Goal: Information Seeking & Learning: Learn about a topic

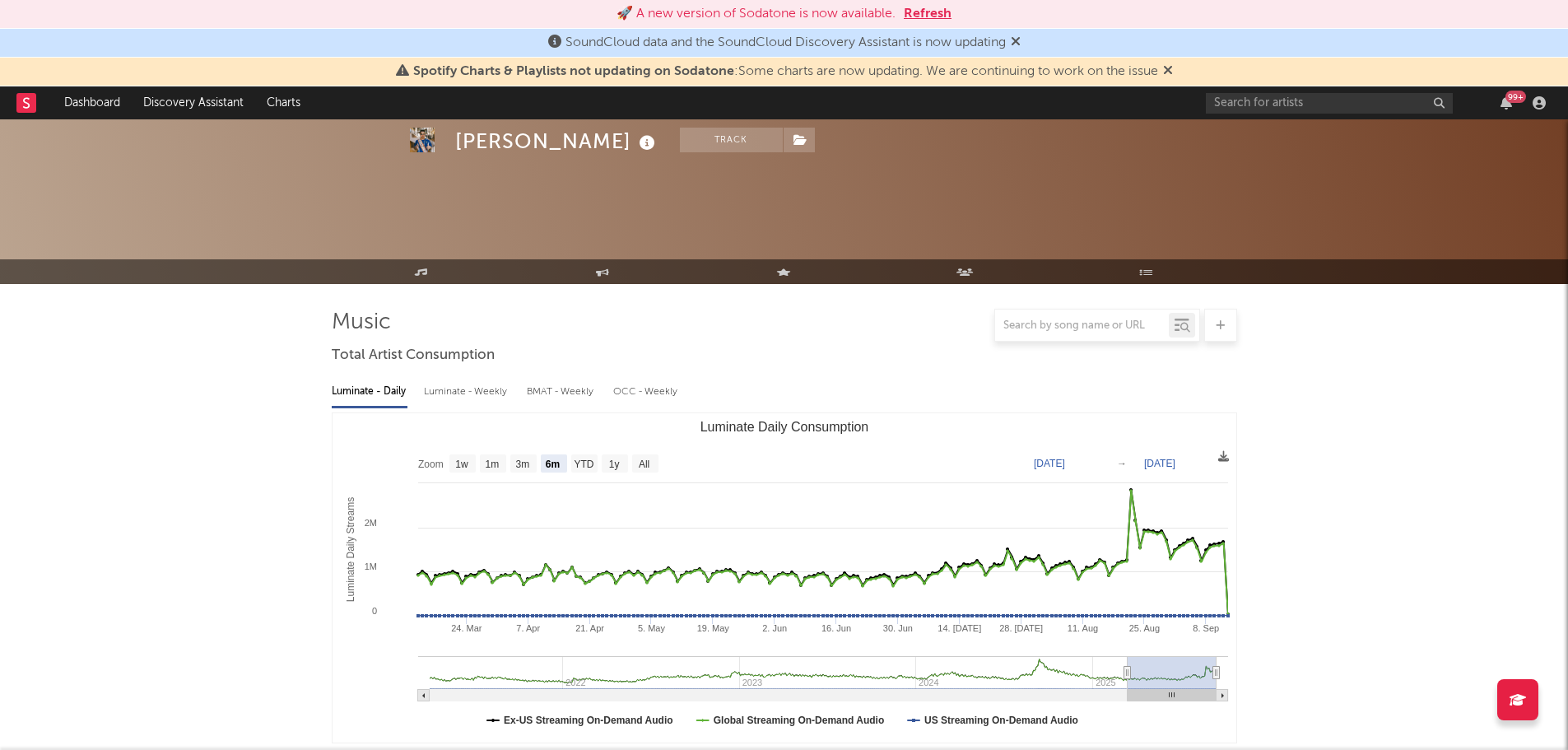
select select "6m"
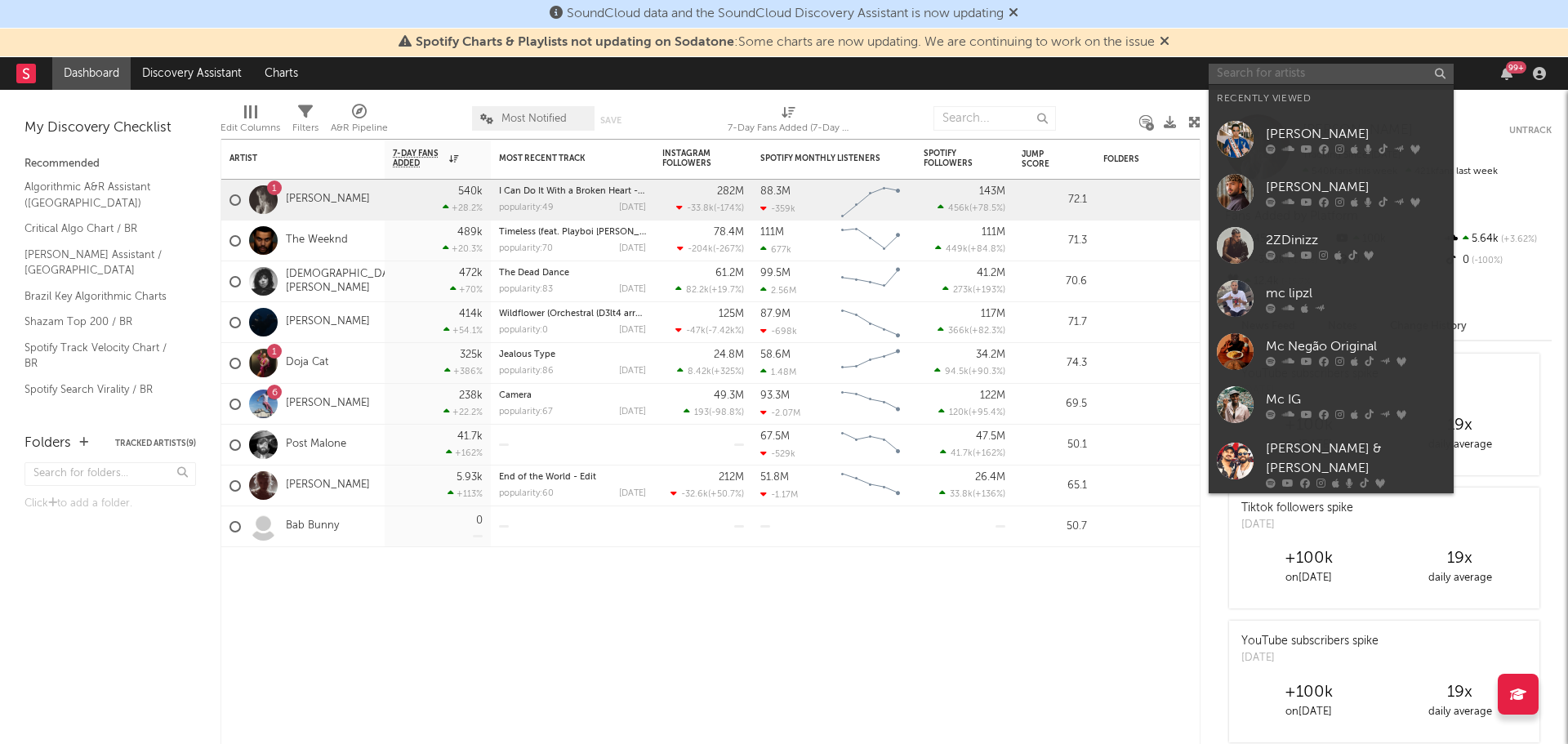
click at [1264, 71] on input "text" at bounding box center [1331, 73] width 245 height 21
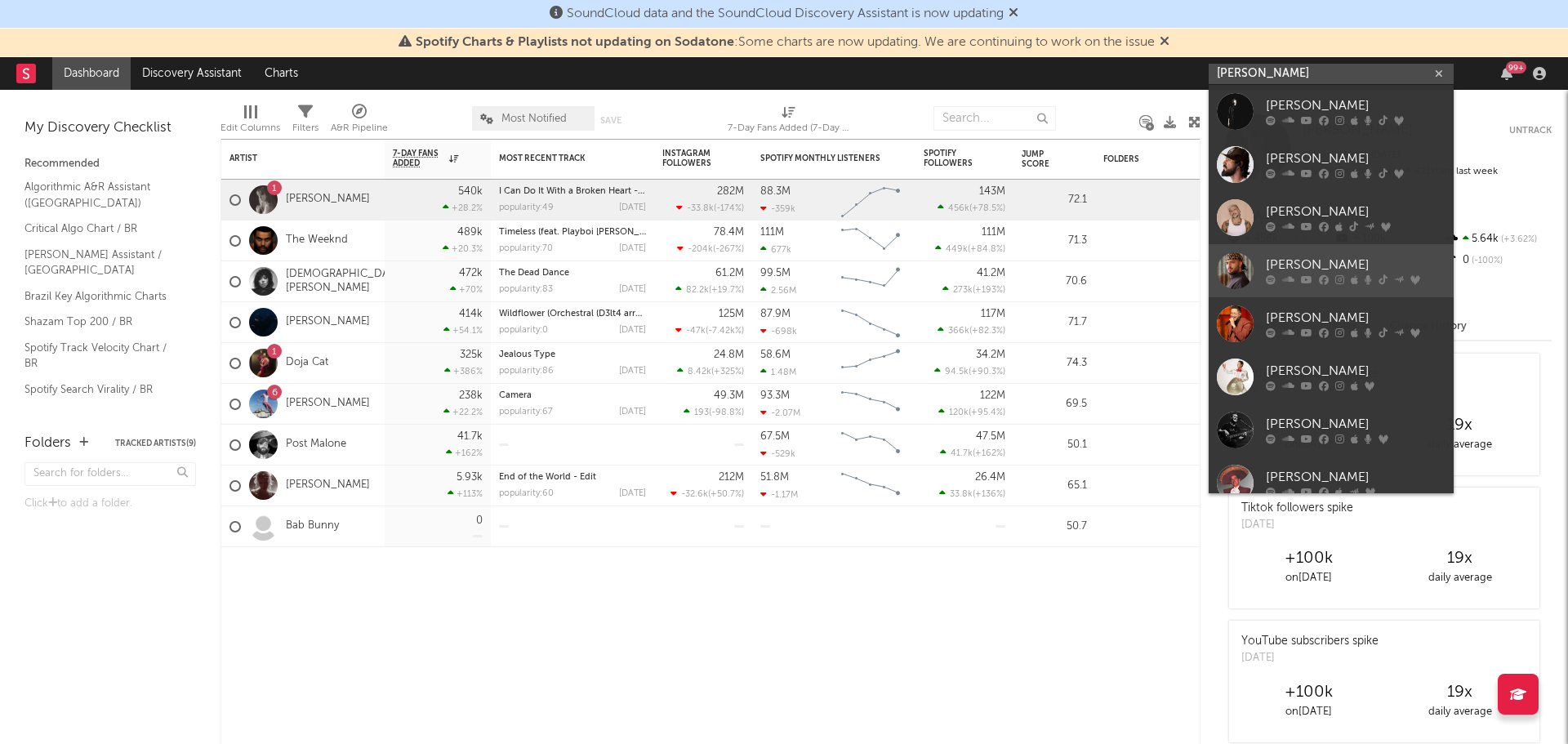
type input "[PERSON_NAME]"
click at [1293, 268] on div "[PERSON_NAME]" at bounding box center [1355, 265] width 179 height 20
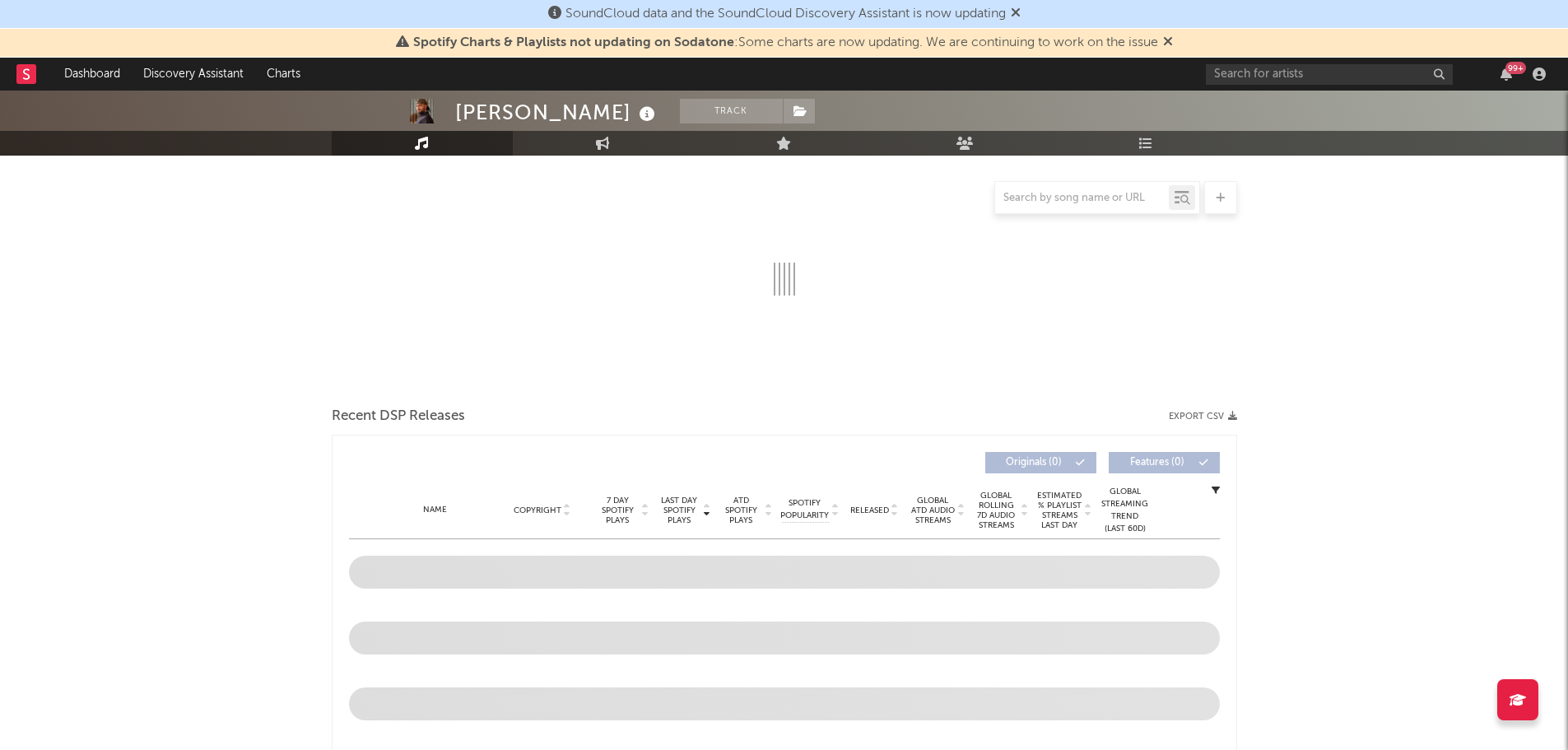
scroll to position [211, 0]
select select "6m"
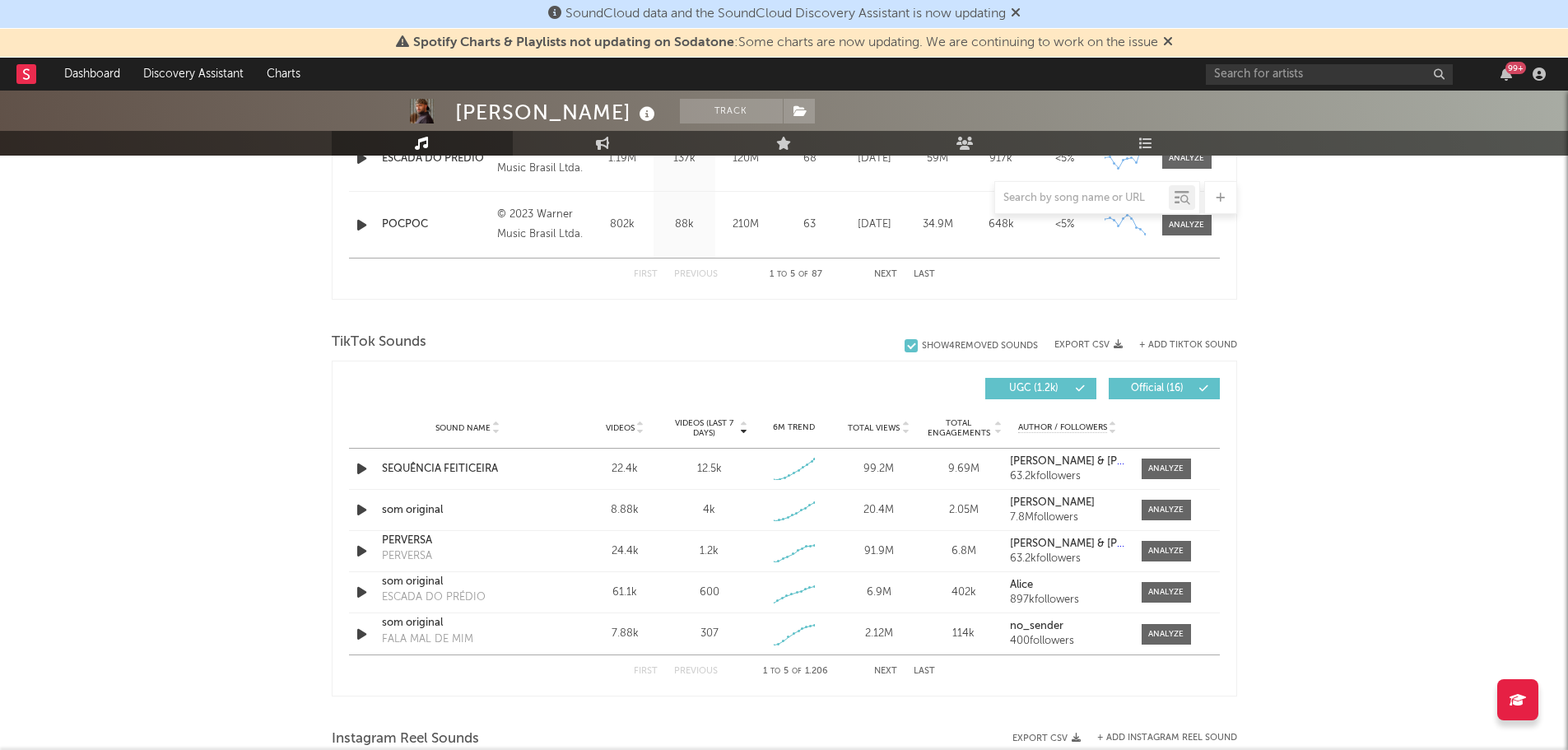
scroll to position [1017, 0]
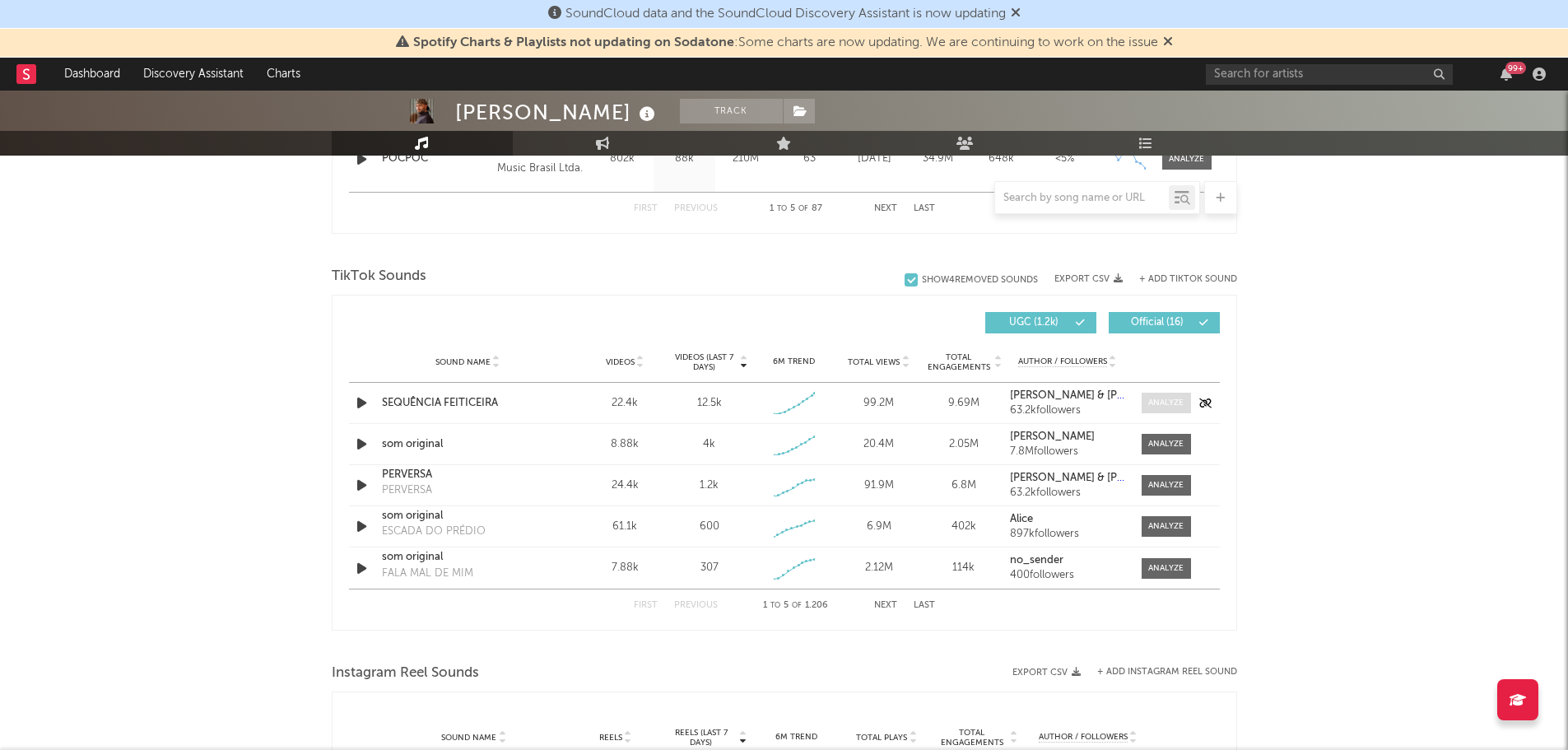
click at [1162, 408] on div at bounding box center [1165, 403] width 36 height 13
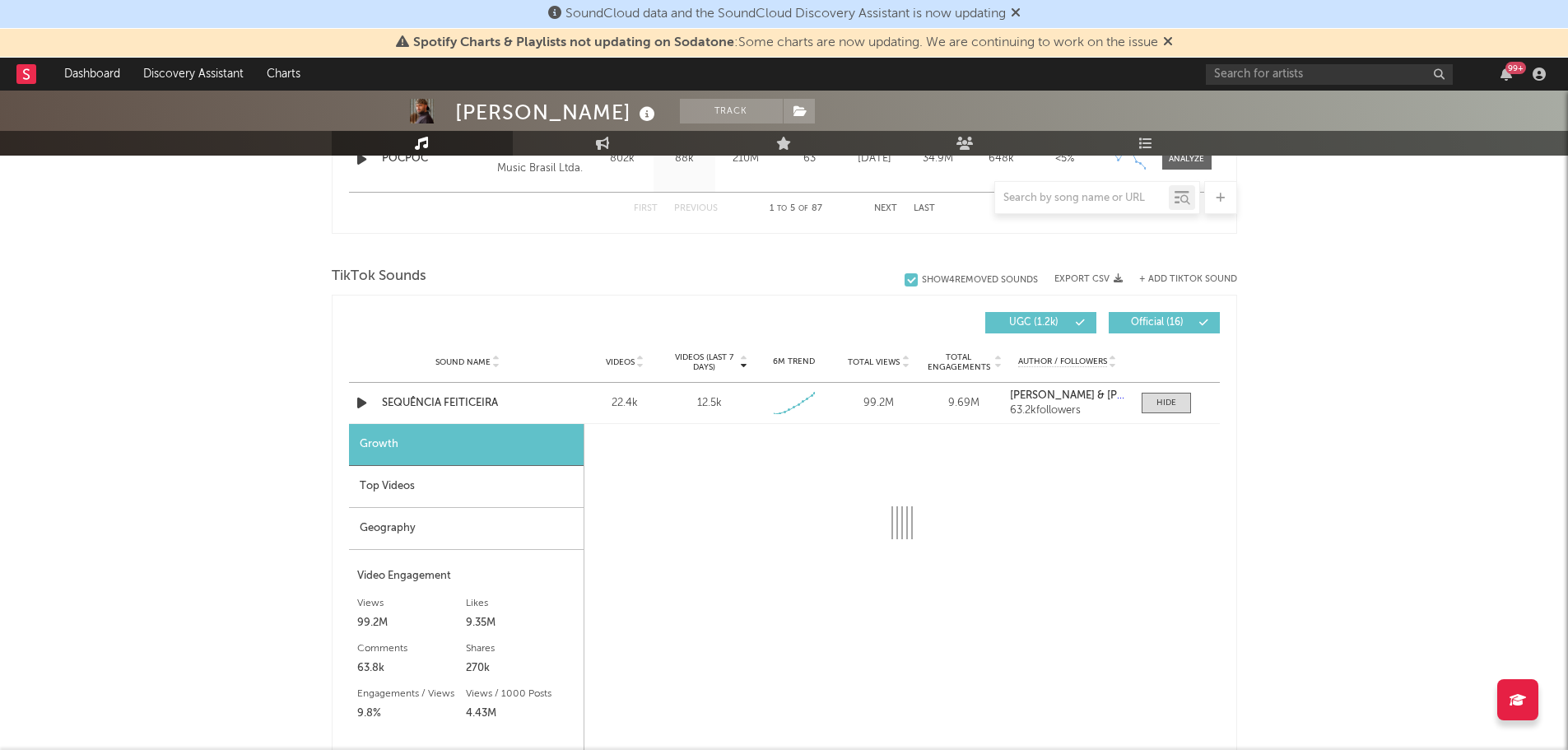
select select "1w"
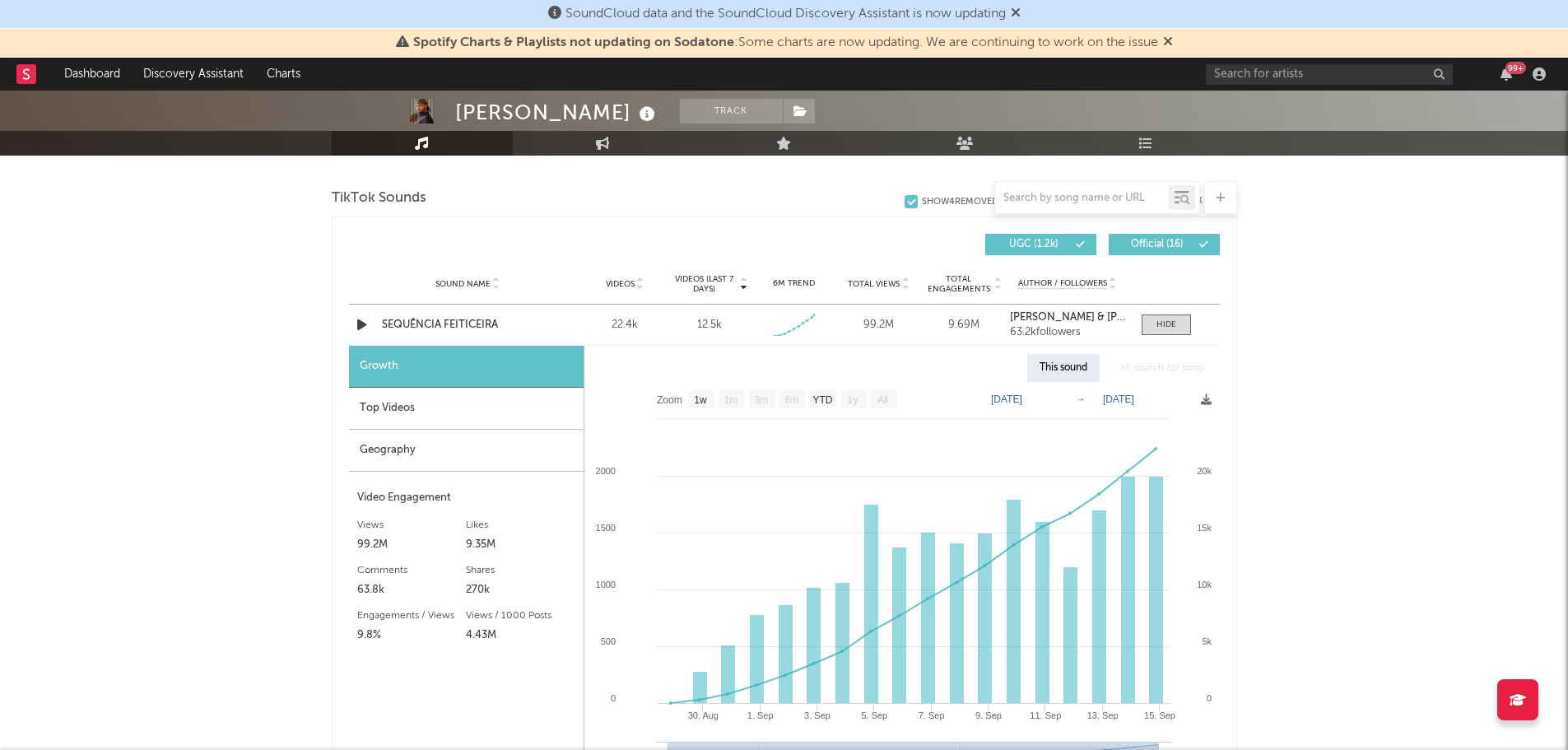
scroll to position [1092, 0]
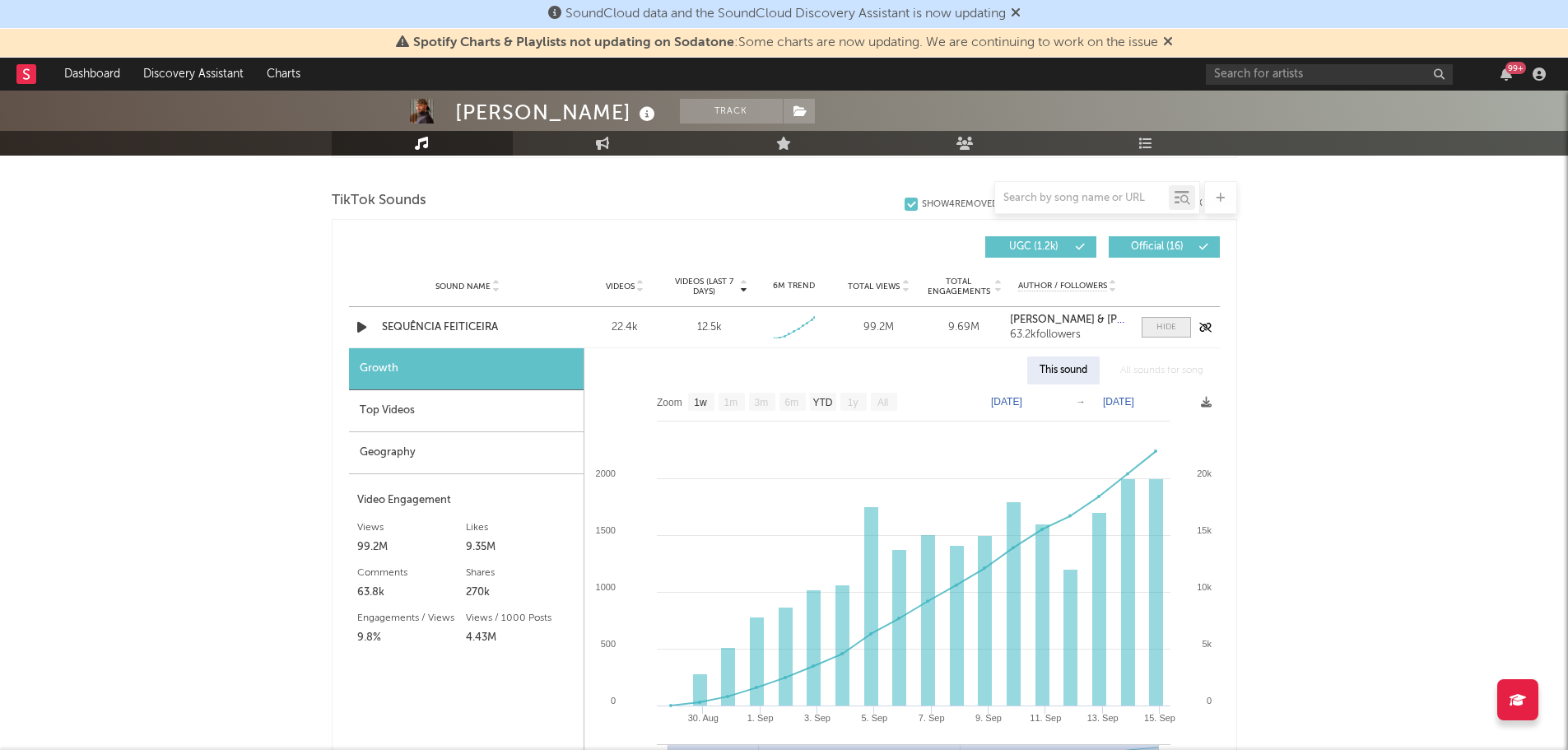
click at [1161, 327] on div at bounding box center [1166, 327] width 20 height 13
